Goal: Information Seeking & Learning: Learn about a topic

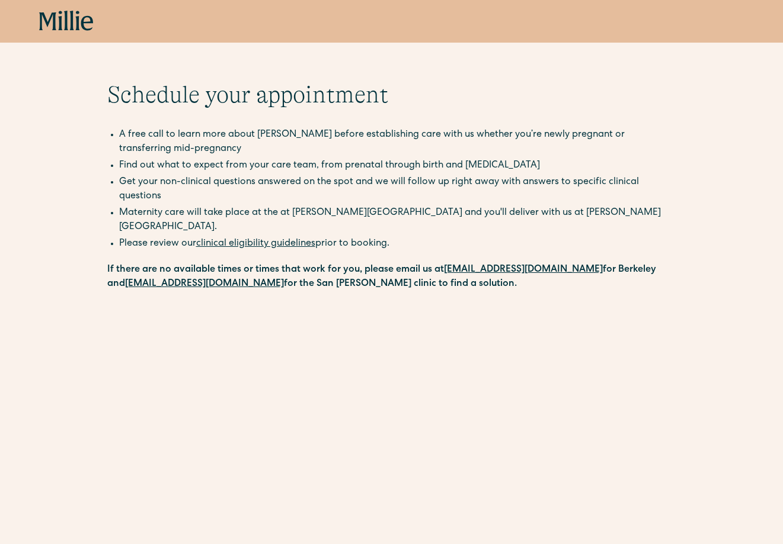
click at [67, 15] on icon at bounding box center [66, 21] width 4 height 20
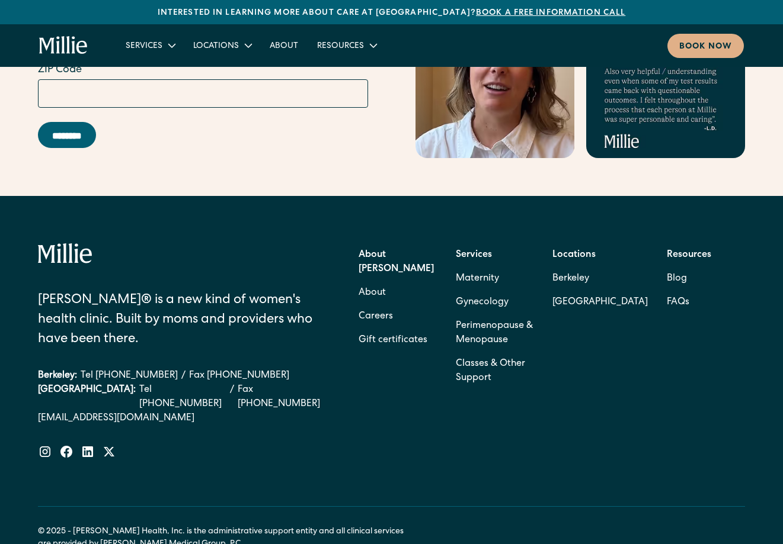
scroll to position [5135, 0]
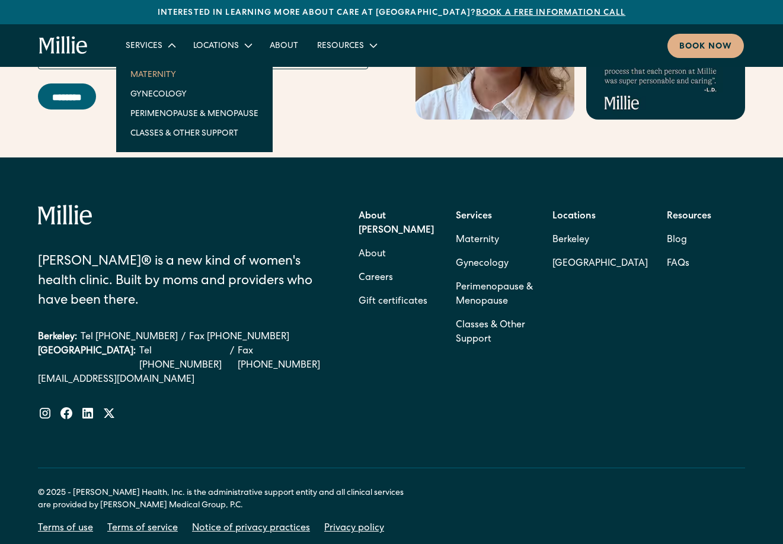
click at [147, 79] on link "Maternity" at bounding box center [194, 75] width 147 height 20
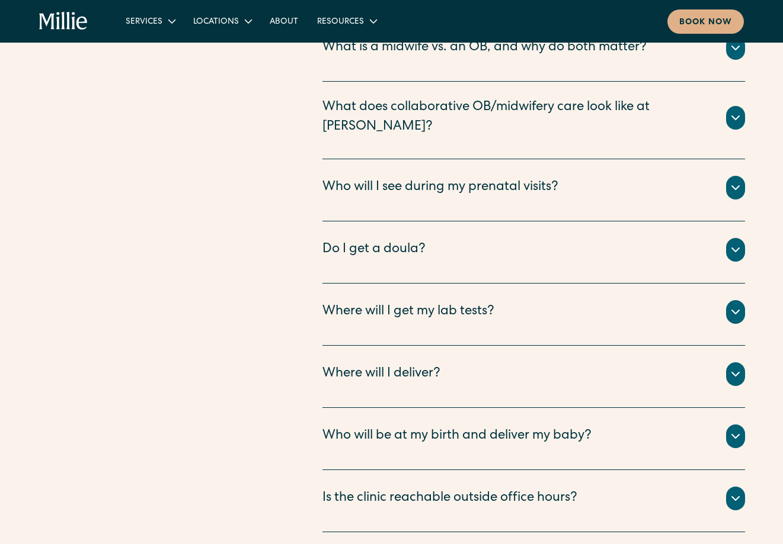
scroll to position [4595, 0]
